Goal: Obtain resource: Download file/media

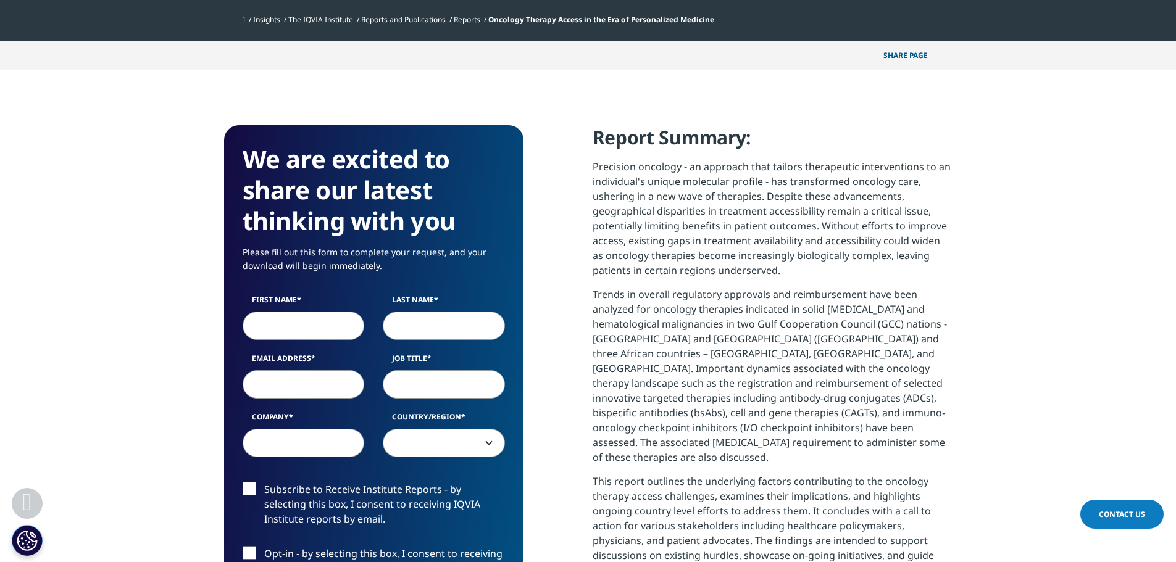
scroll to position [494, 0]
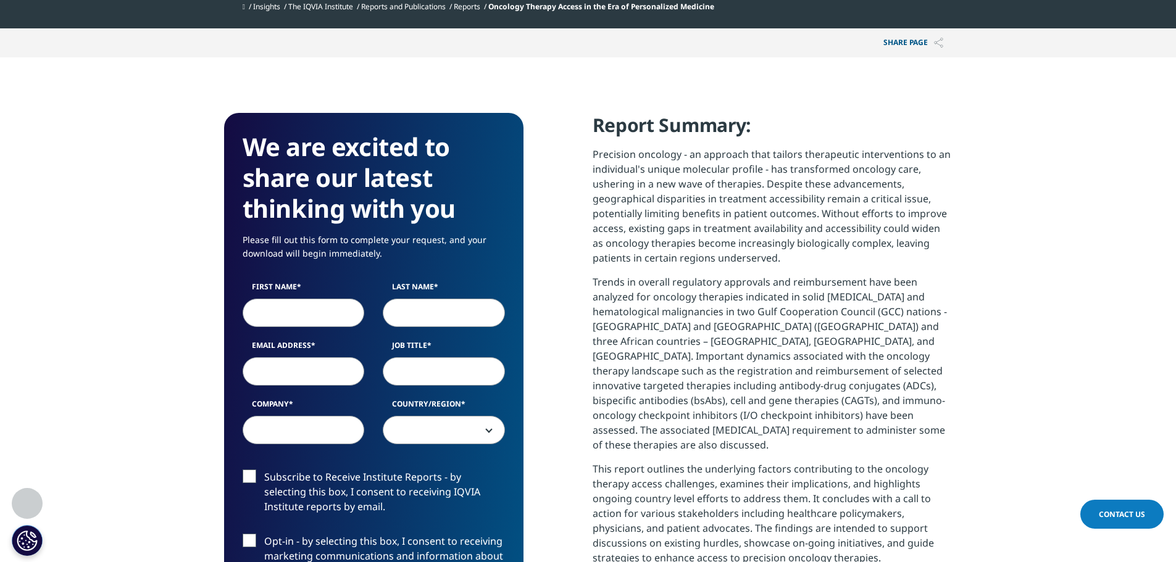
click at [319, 316] on input "First Name" at bounding box center [304, 313] width 122 height 28
type input "Helene"
type input "Keller"
type input "helene.mauduit@gmail.com"
type input "APM Health Europe"
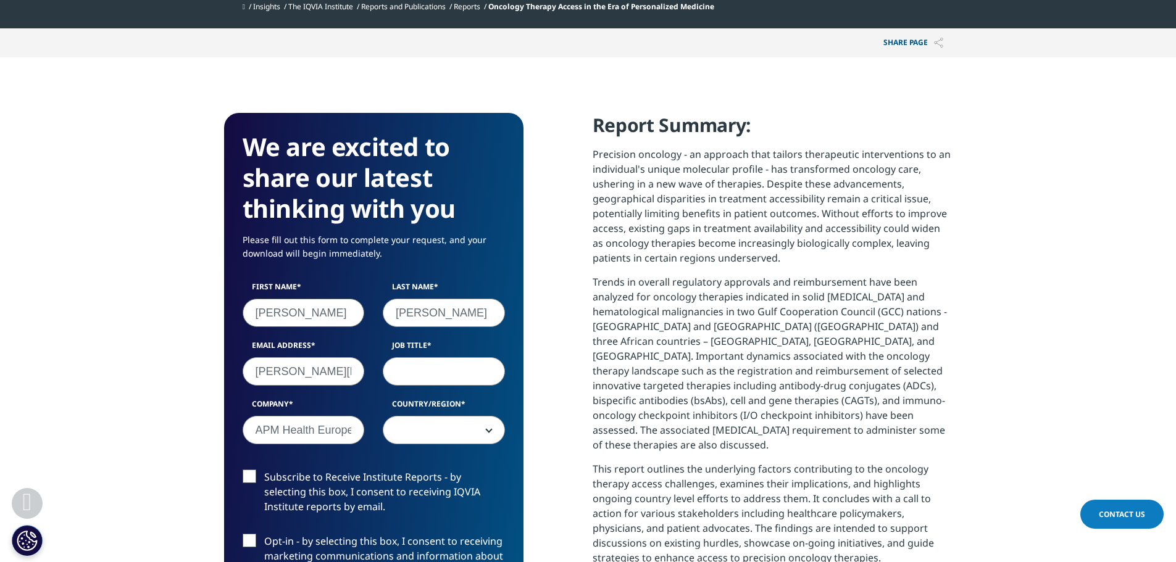
select select "[GEOGRAPHIC_DATA]"
click at [327, 316] on input "Helene" at bounding box center [304, 313] width 122 height 28
drag, startPoint x: 473, startPoint y: 315, endPoint x: 362, endPoint y: 315, distance: 110.5
click at [362, 315] on div "First Name Helene Last Name Keller Email Address helene.mauduit@gmail.com Job T…" at bounding box center [373, 369] width 281 height 176
type input "Mauduit"
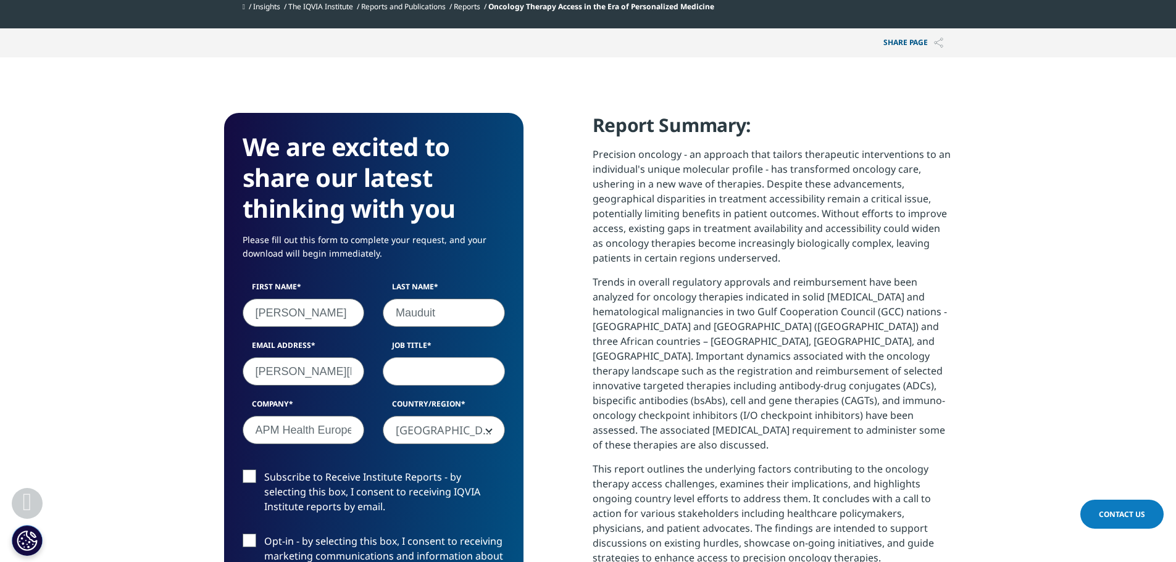
click at [313, 375] on input "helene.mauduit@gmail.com" at bounding box center [304, 371] width 122 height 28
type input "helene.mauduit@apmnews.com"
click at [413, 370] on input "Job Title" at bounding box center [444, 371] width 122 height 28
type input "Chief Editor"
click at [360, 417] on div "Company APM Health Europe" at bounding box center [303, 422] width 141 height 46
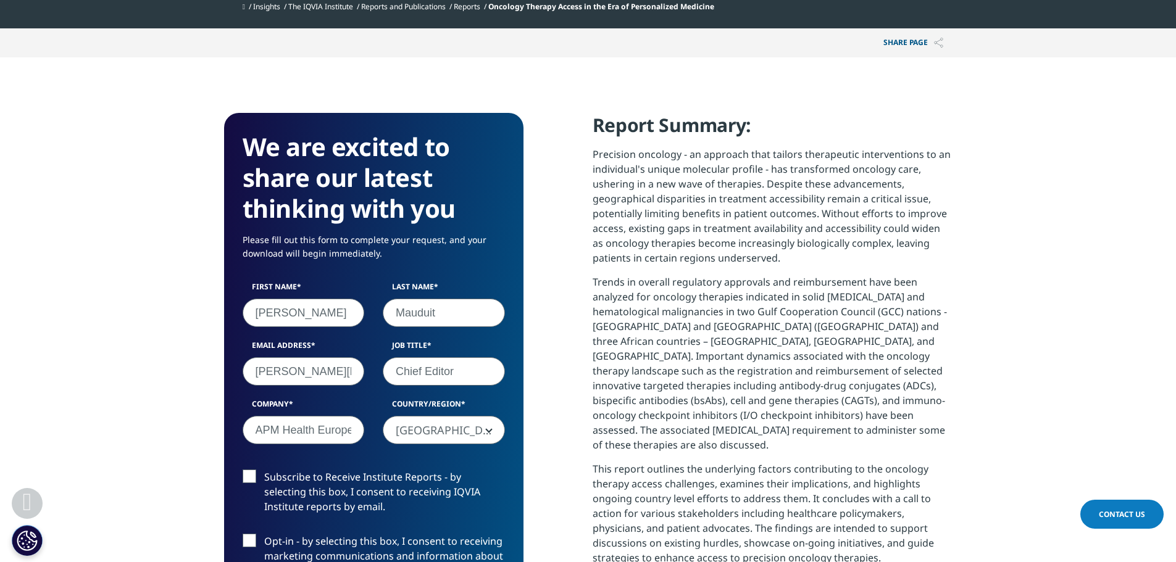
click at [322, 428] on input "APM Health Europe" at bounding box center [304, 430] width 122 height 28
type input "APM Market Access"
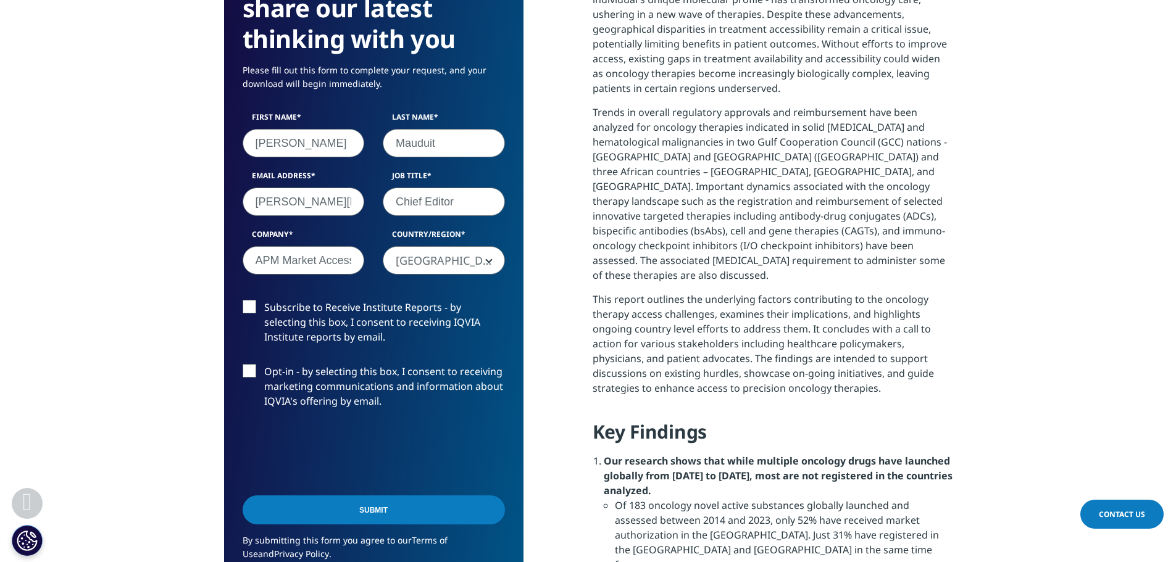
scroll to position [679, 0]
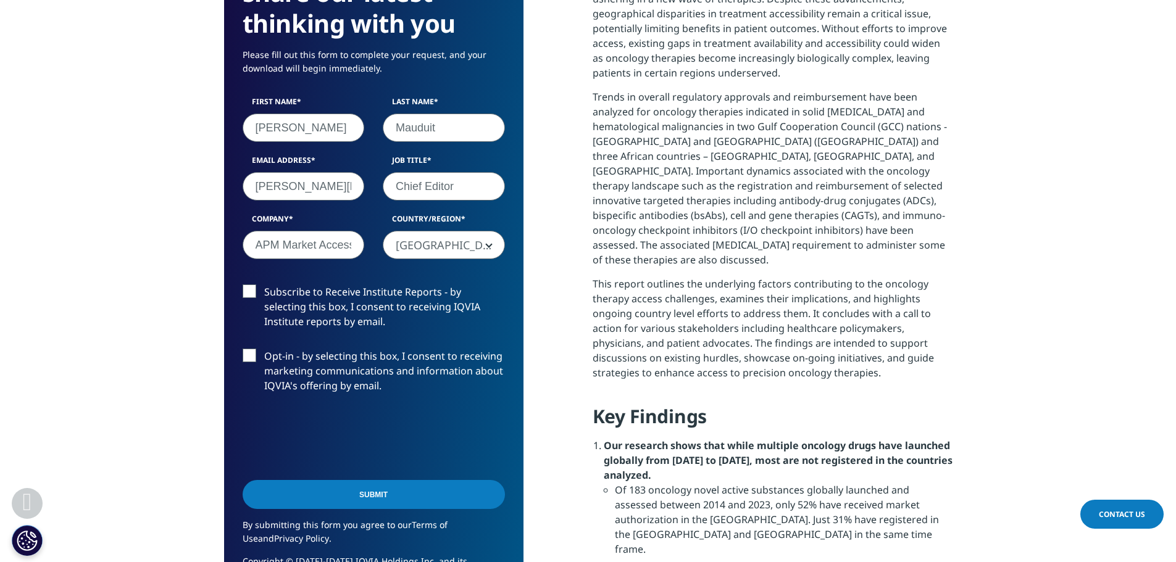
click at [378, 495] on input "Submit" at bounding box center [374, 494] width 262 height 29
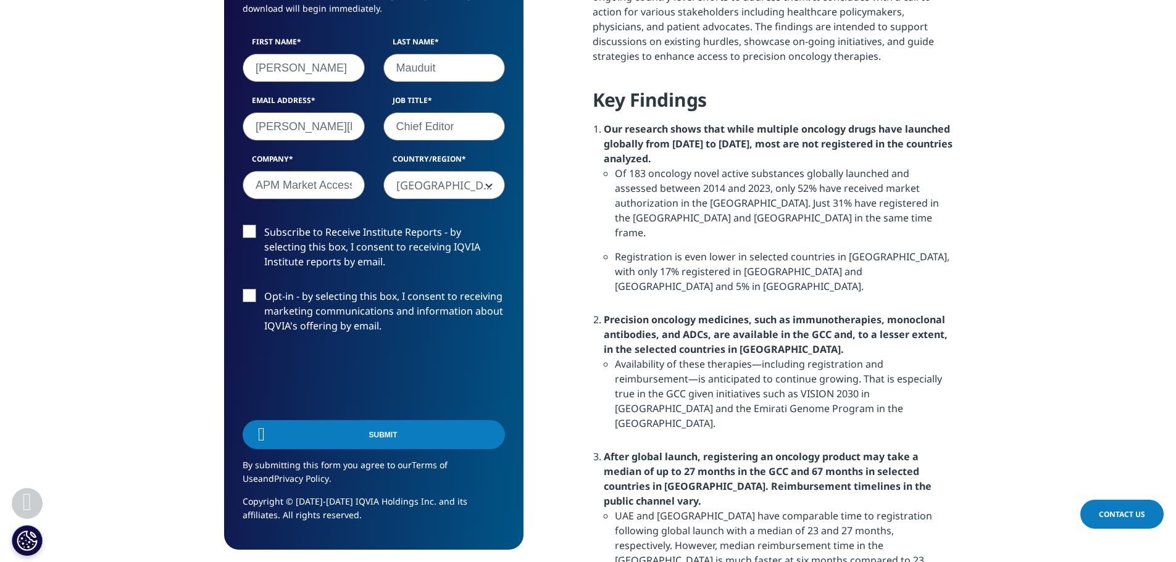
scroll to position [91, 299]
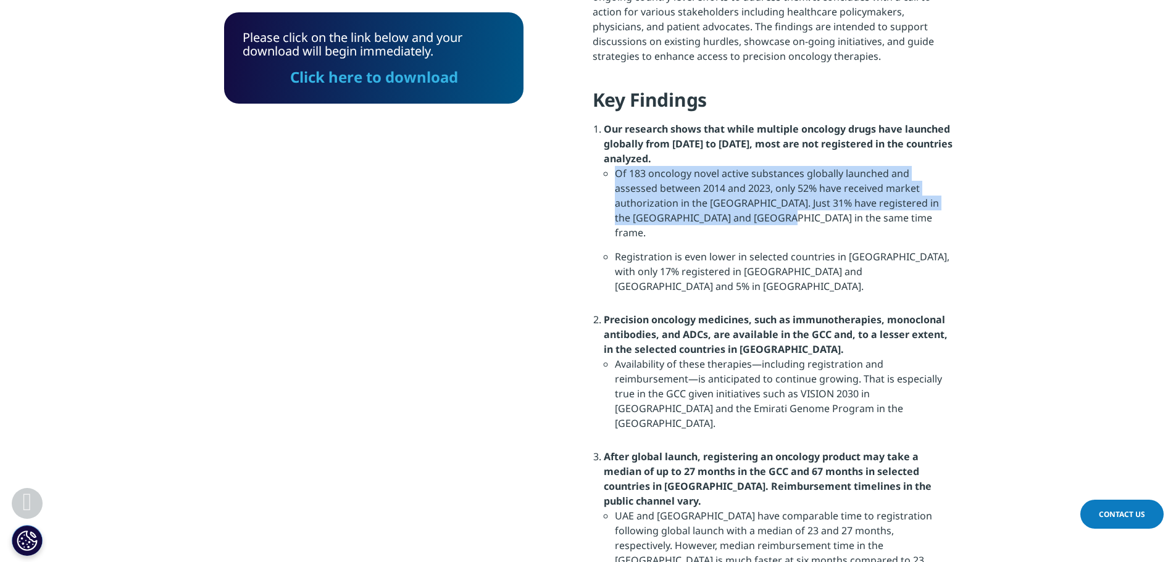
drag, startPoint x: 612, startPoint y: 159, endPoint x: 731, endPoint y: 199, distance: 125.5
click at [731, 199] on ul "Of 183 oncology novel active substances globally launched and assessed between …" at bounding box center [778, 234] width 349 height 137
copy li "Of 183 oncology novel active substances globally launched and assessed between …"
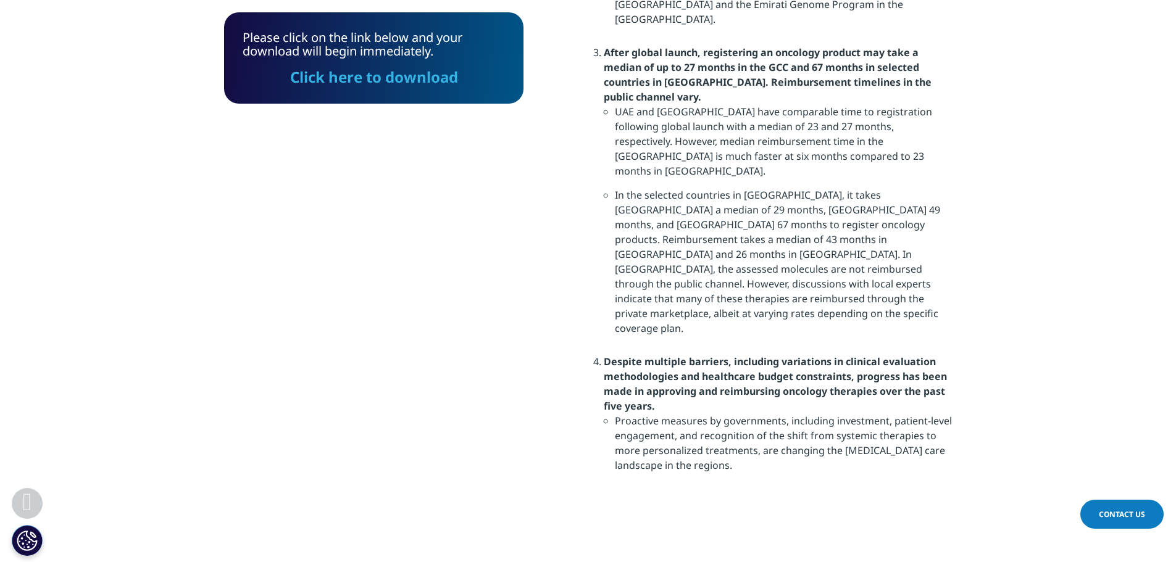
scroll to position [1428, 0]
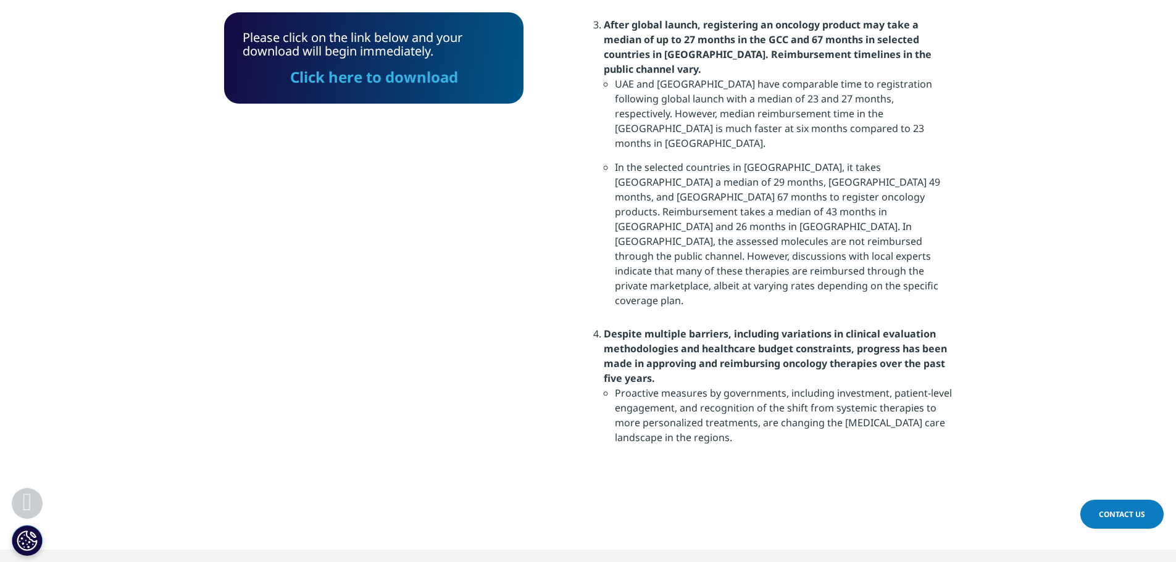
click at [418, 78] on link "Click here to download" at bounding box center [374, 77] width 168 height 20
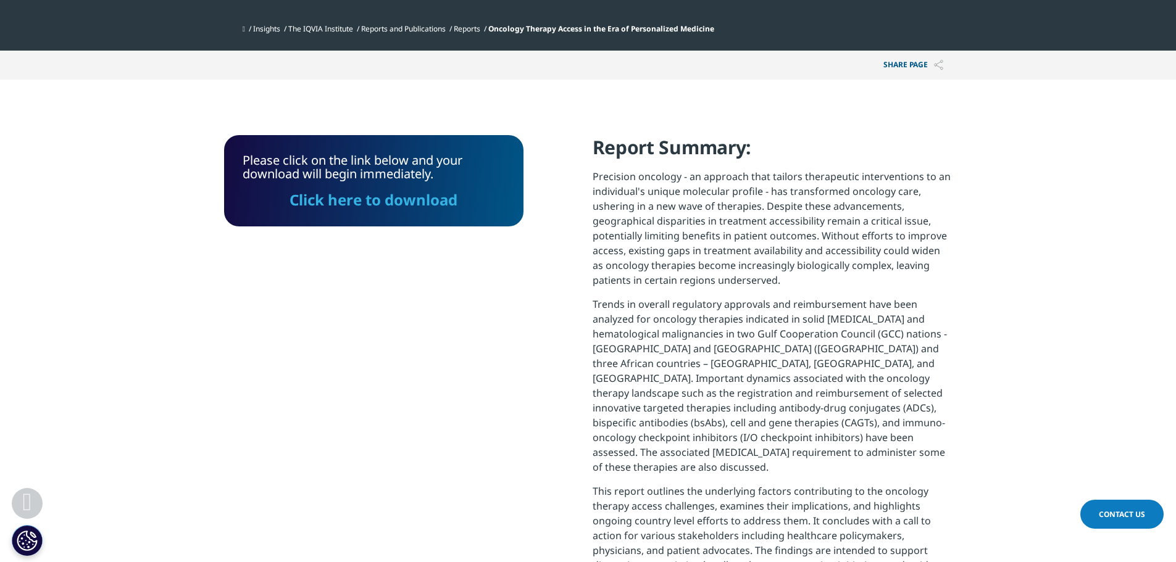
scroll to position [378, 0]
